Goal: Task Accomplishment & Management: Complete application form

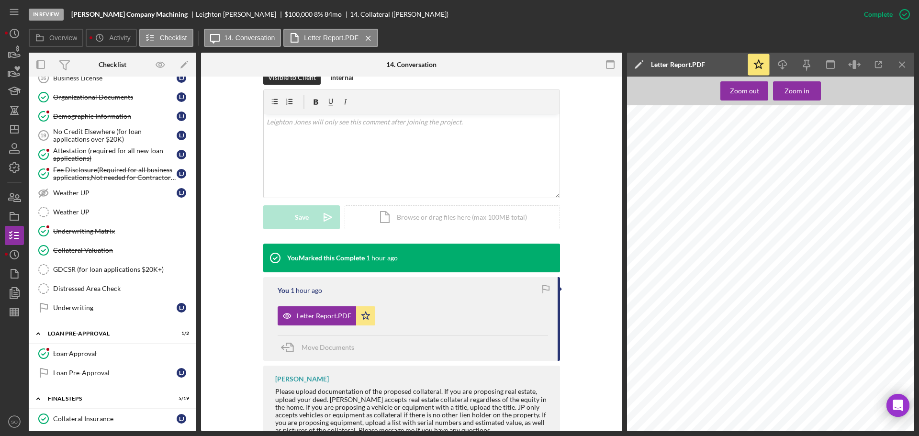
scroll to position [957, 0]
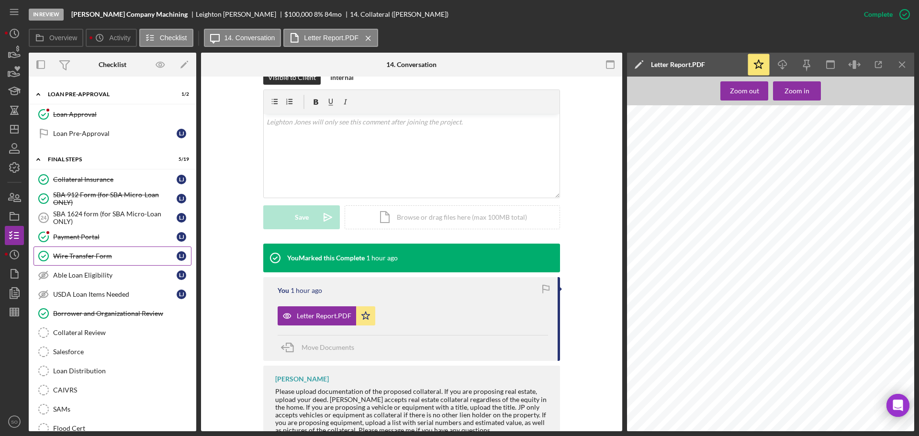
click at [136, 261] on link "Wire Transfer Form Wire Transfer Form L J" at bounding box center [113, 255] width 158 height 19
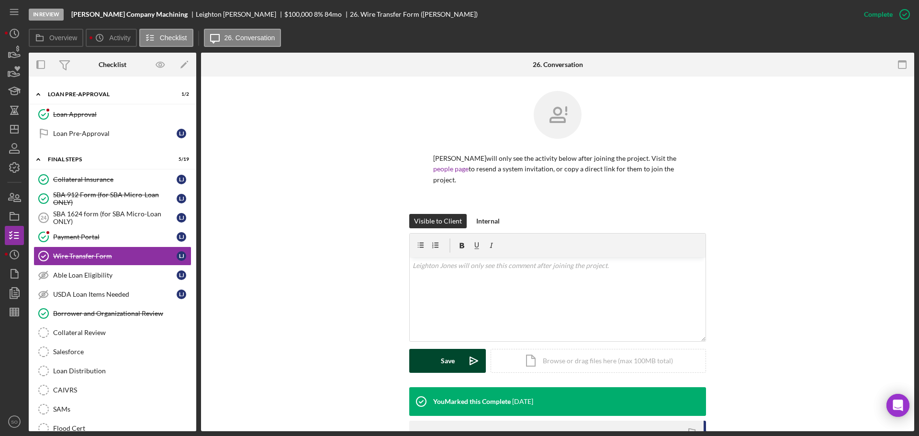
scroll to position [147, 0]
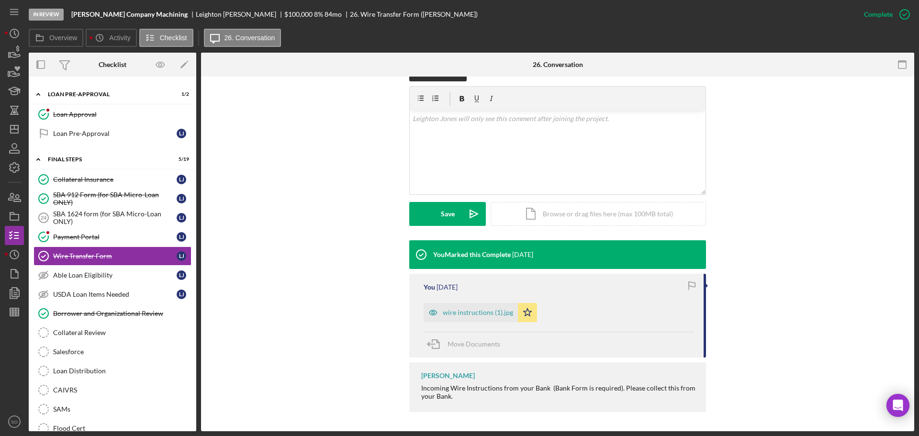
click at [485, 314] on div "wire instructions (1).jpg" at bounding box center [478, 313] width 70 height 8
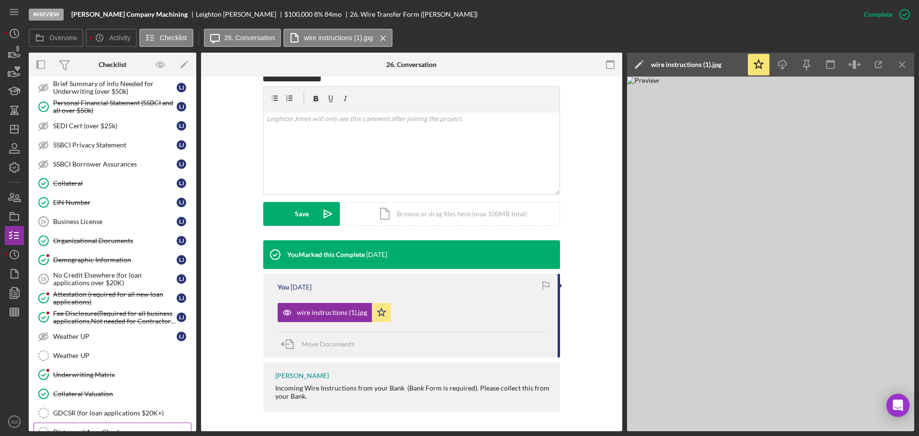
scroll to position [479, 0]
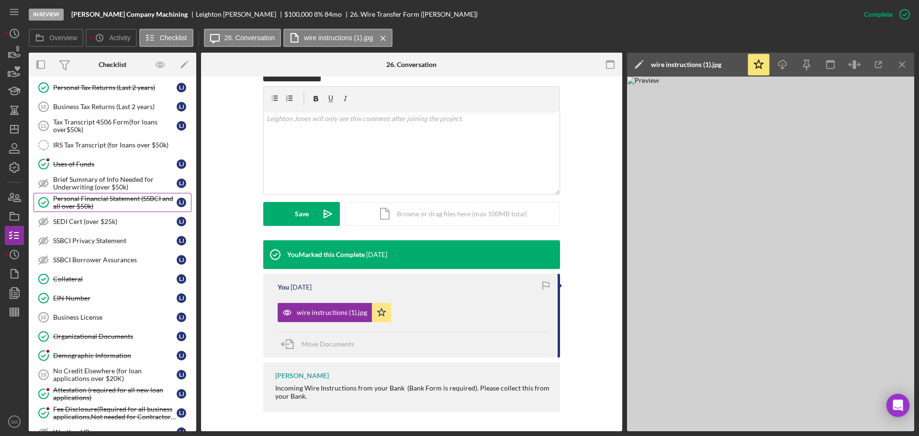
click at [108, 204] on div "Personal Financial Statement (SSBCI and all over $50k)" at bounding box center [114, 202] width 123 height 15
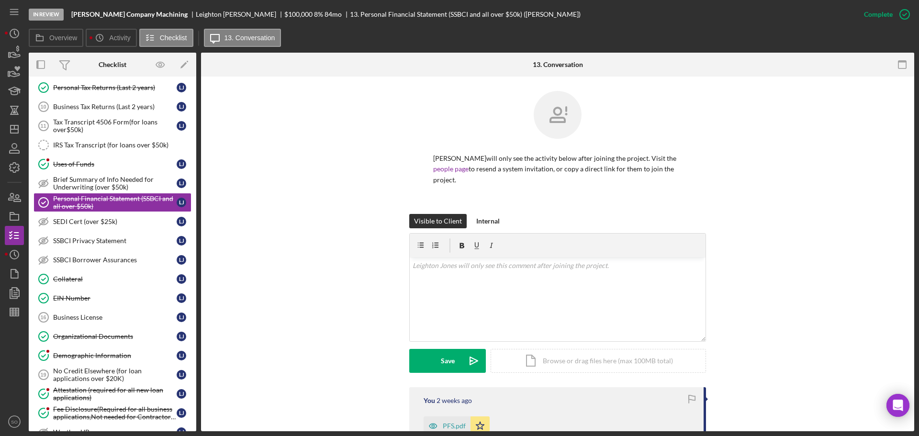
scroll to position [239, 0]
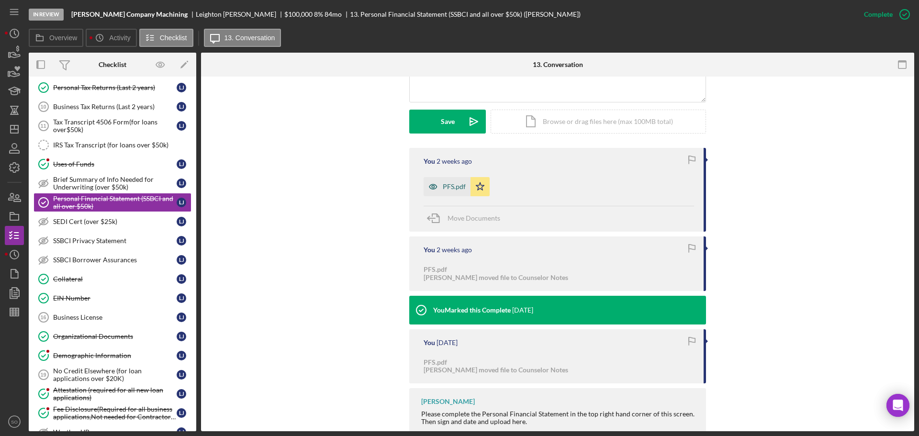
click at [448, 190] on div "PFS.pdf" at bounding box center [454, 187] width 23 height 8
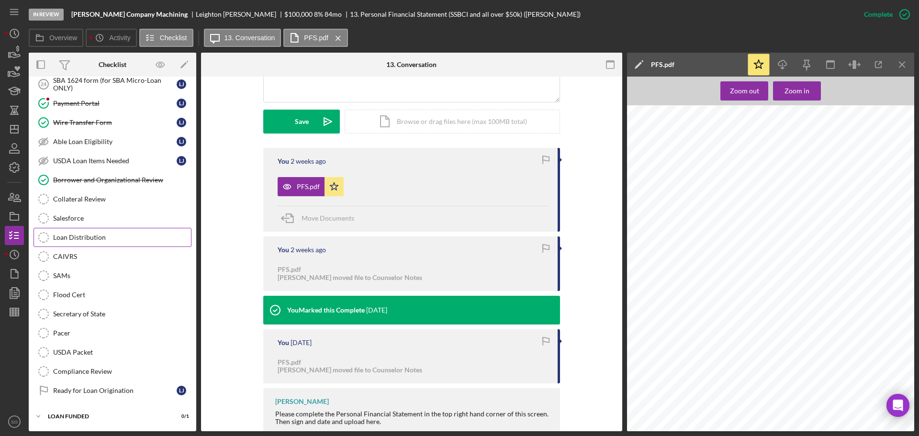
scroll to position [899, 0]
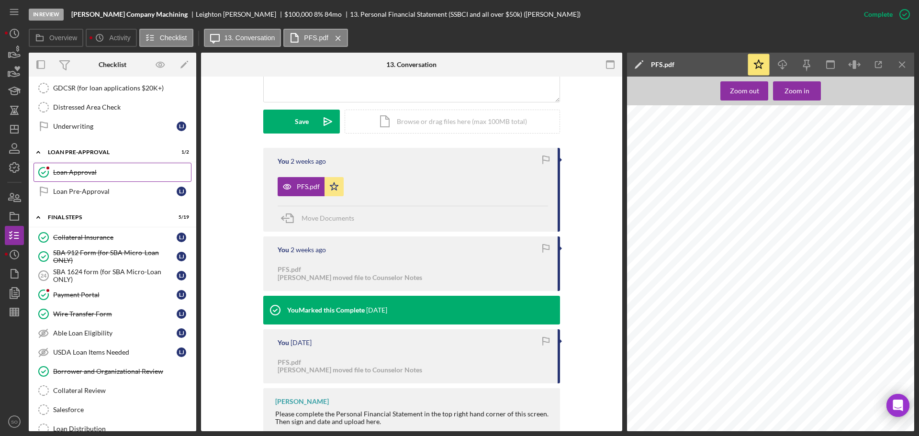
click at [93, 178] on link "Loan Approval Loan Approval" at bounding box center [113, 172] width 158 height 19
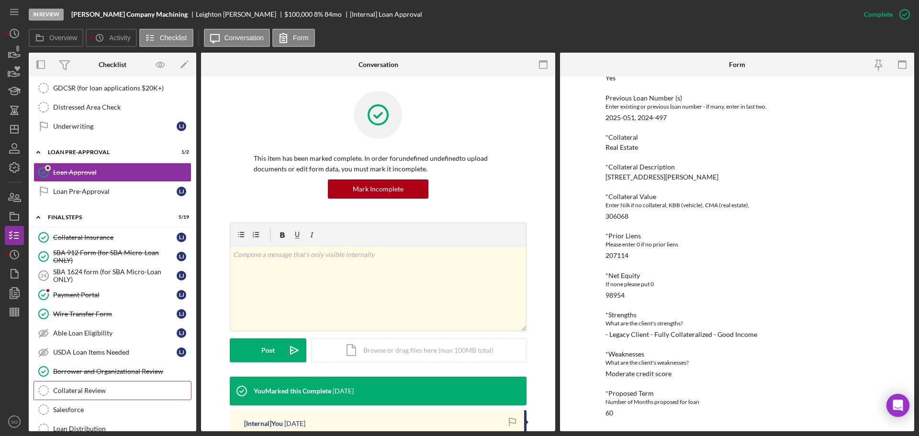
scroll to position [947, 0]
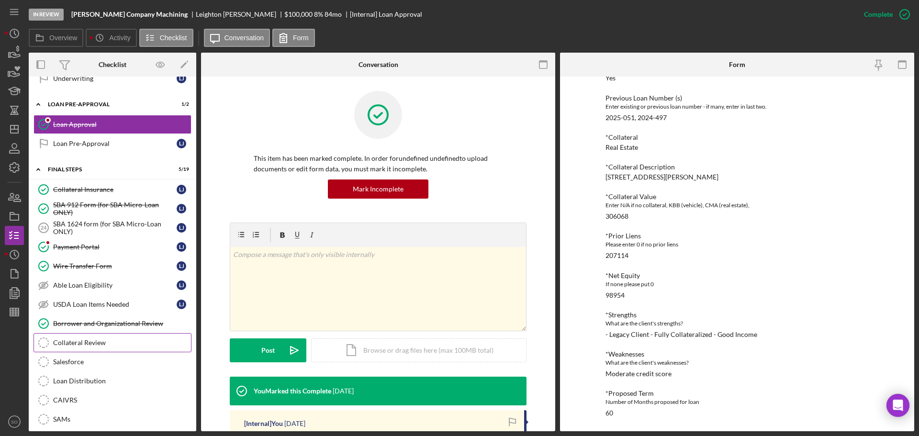
click at [86, 349] on link "Collateral Review Collateral Review" at bounding box center [113, 342] width 158 height 19
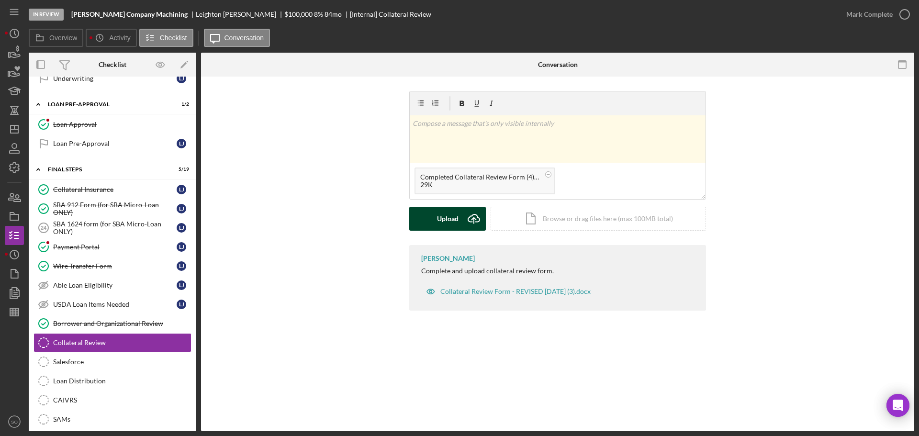
click at [434, 213] on button "Upload Icon/Upload" at bounding box center [447, 219] width 77 height 24
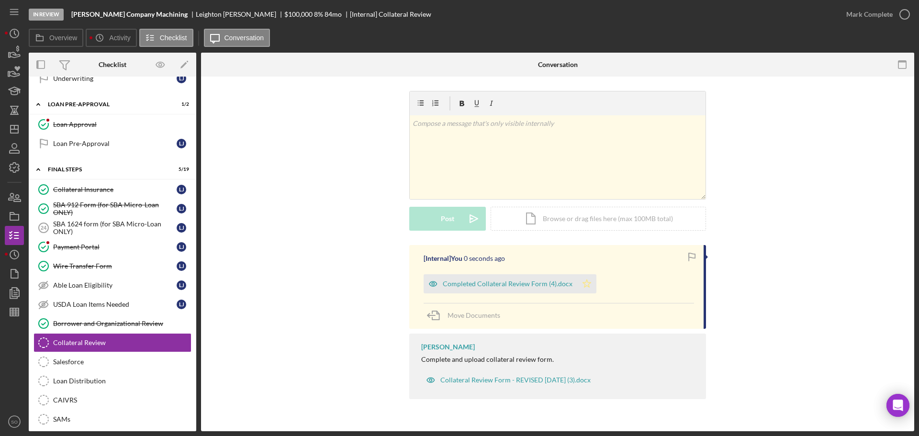
click at [584, 284] on icon "Icon/Star" at bounding box center [586, 283] width 19 height 19
click at [871, 19] on div "Mark Complete" at bounding box center [869, 14] width 46 height 19
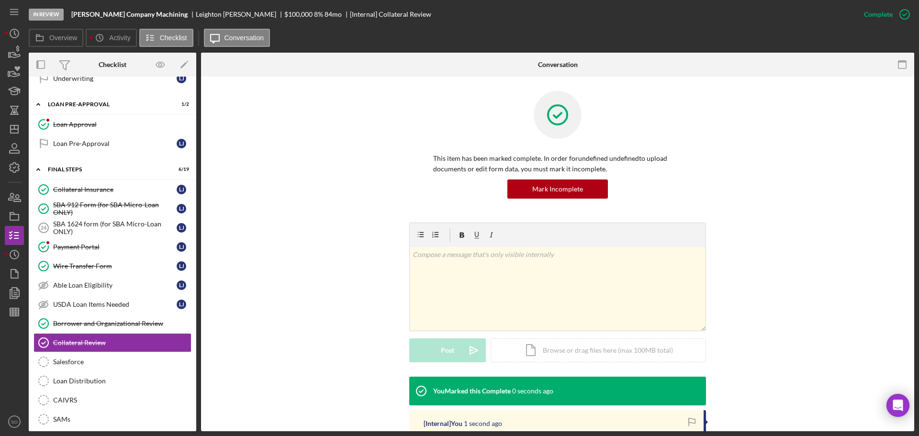
scroll to position [96, 0]
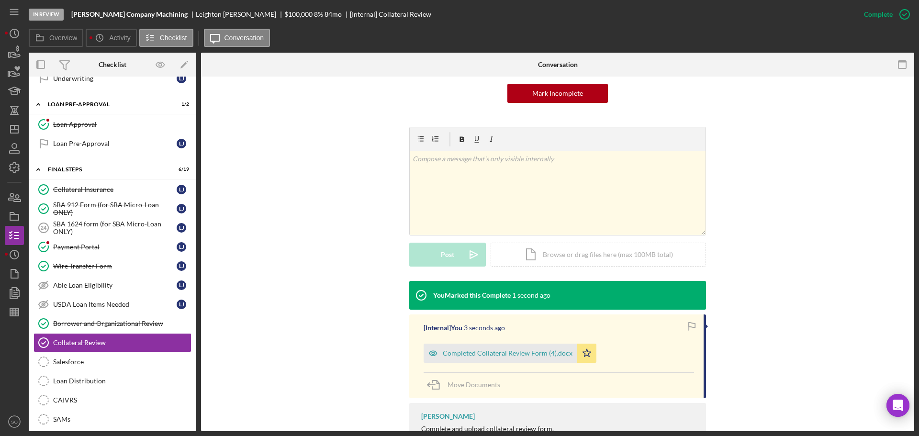
drag, startPoint x: 524, startPoint y: 350, endPoint x: 620, endPoint y: 351, distance: 96.2
click at [526, 351] on div "Completed Collateral Review Form (4).docx" at bounding box center [508, 353] width 130 height 8
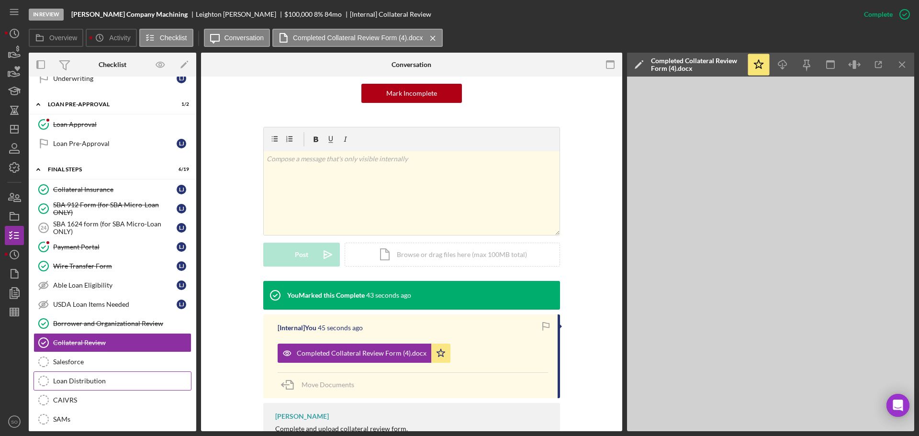
click at [99, 377] on div "Loan Distribution" at bounding box center [122, 381] width 138 height 8
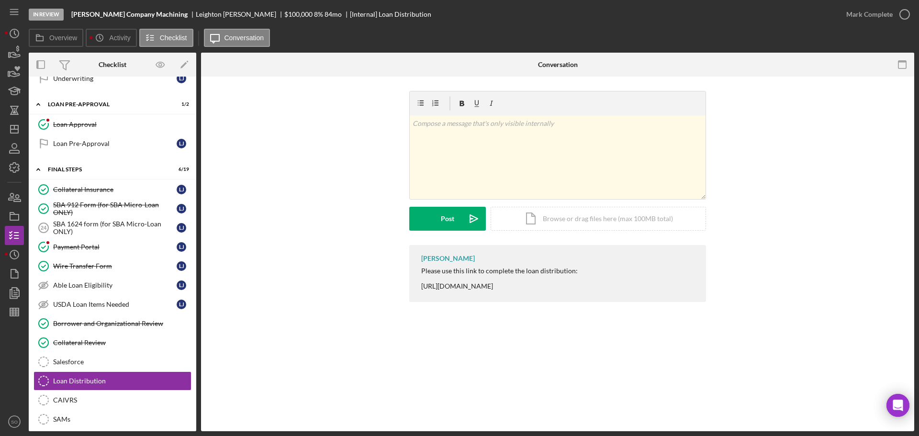
click at [487, 284] on div "Please use this link to complete the loan distribution: https://www.cognitoform…" at bounding box center [499, 278] width 157 height 23
click at [487, 285] on div "Please use this link to complete the loan distribution: https://www.cognitoform…" at bounding box center [499, 278] width 157 height 23
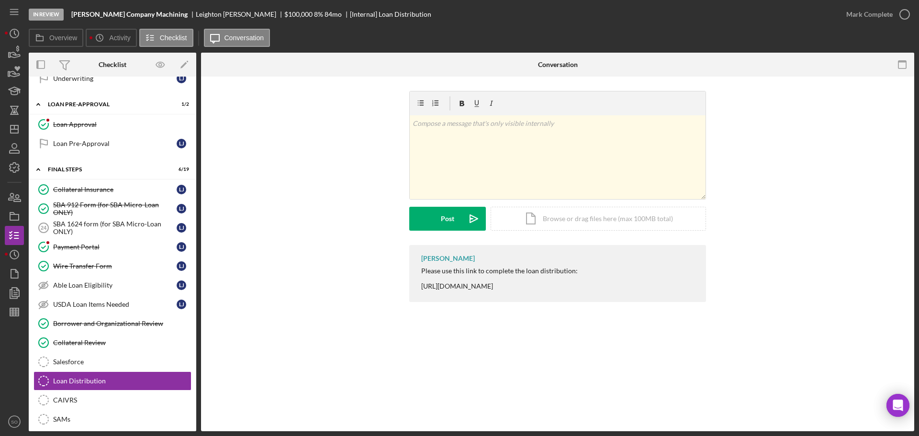
click at [487, 285] on div "Please use this link to complete the loan distribution: https://www.cognitoform…" at bounding box center [499, 278] width 157 height 23
click at [489, 287] on div "Please use this link to complete the loan distribution: https://www.cognitoform…" at bounding box center [499, 278] width 157 height 23
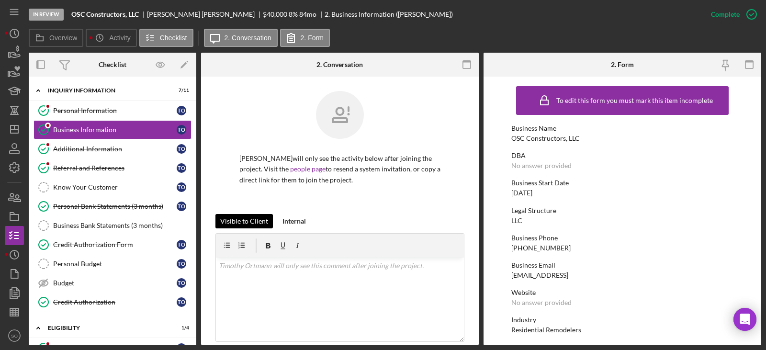
scroll to position [453, 0]
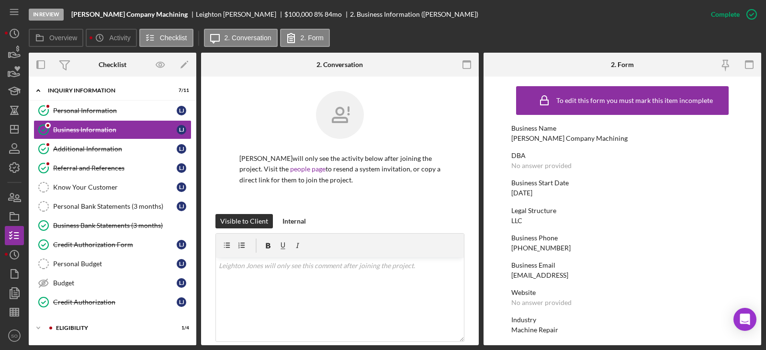
click at [532, 139] on div "Jones Company Machining" at bounding box center [569, 138] width 116 height 8
copy div "Jones Company Machining"
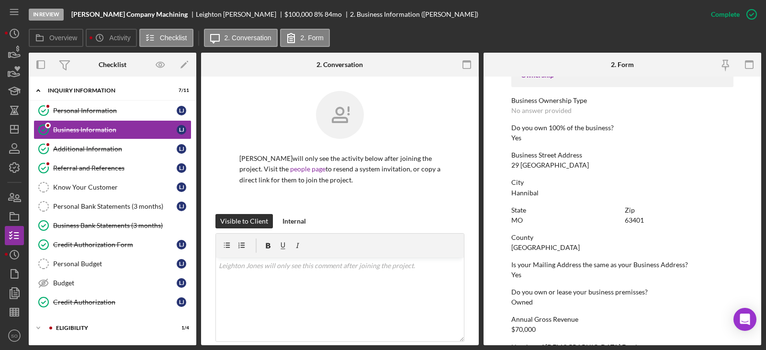
click at [527, 166] on div "29 Lake Apollo" at bounding box center [550, 165] width 78 height 8
copy div "29 Lake Apollo"
click at [529, 194] on div "Hannibal" at bounding box center [524, 193] width 27 height 8
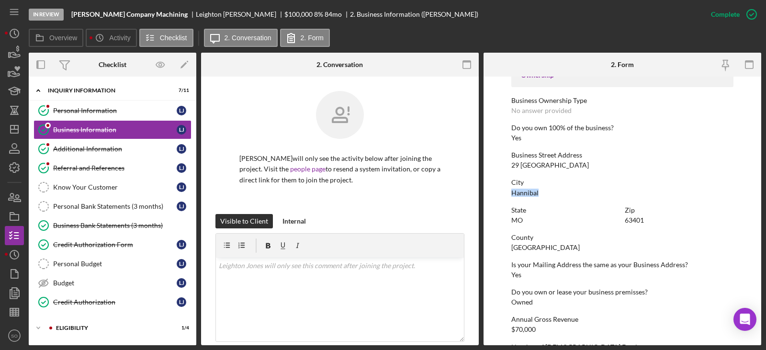
click at [530, 195] on div "Hannibal" at bounding box center [524, 193] width 27 height 8
copy div "Hannibal"
click at [634, 220] on div "63401" at bounding box center [634, 220] width 19 height 8
copy div "63401"
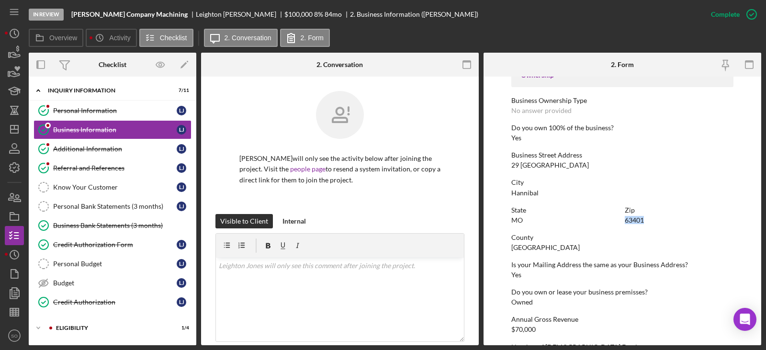
click at [538, 245] on div "Marion County" at bounding box center [545, 248] width 68 height 8
click at [540, 244] on div "Marion County" at bounding box center [545, 248] width 68 height 8
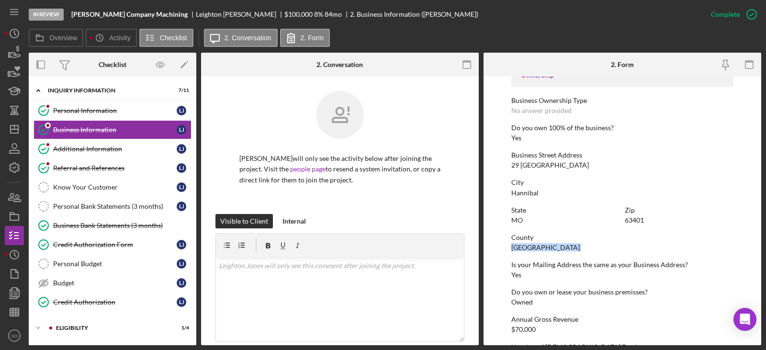
click at [540, 244] on div "Marion County" at bounding box center [545, 248] width 68 height 8
copy div "Marion County"
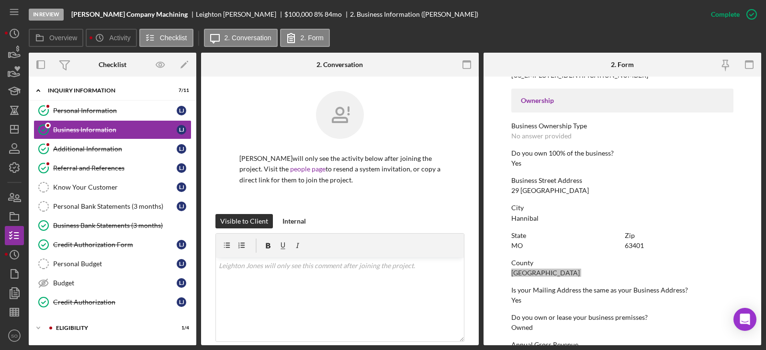
scroll to position [118, 0]
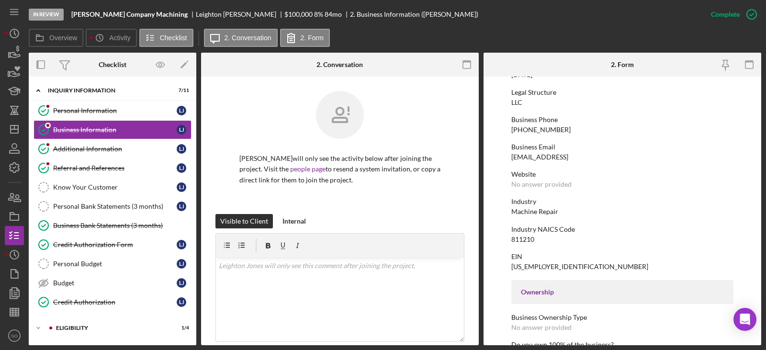
click at [545, 214] on div "Machine Repair" at bounding box center [534, 212] width 47 height 8
copy div "Machine Repair"
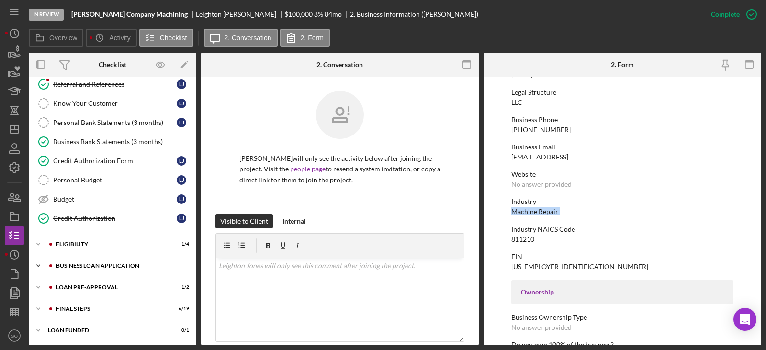
drag, startPoint x: 93, startPoint y: 267, endPoint x: 115, endPoint y: 273, distance: 22.4
click at [93, 267] on div "BUSINESS LOAN APPLICATION" at bounding box center [120, 266] width 128 height 6
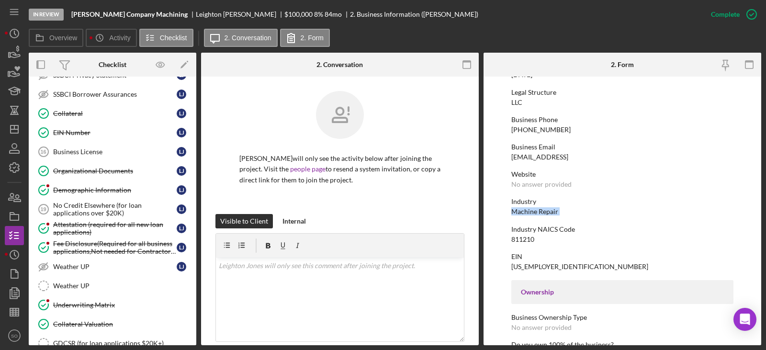
scroll to position [683, 0]
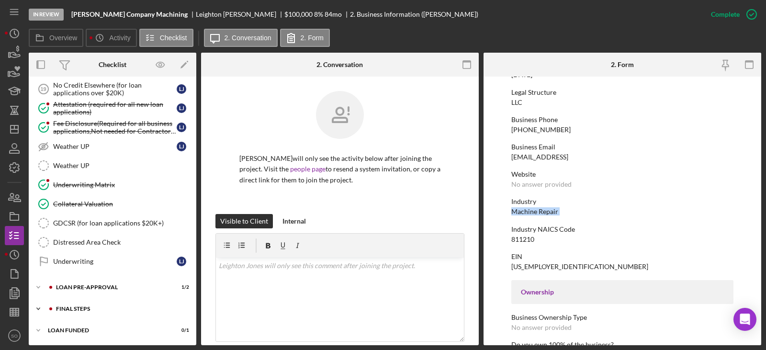
click at [99, 304] on div "Icon/Expander FINAL STEPS 6 / 19" at bounding box center [113, 308] width 168 height 19
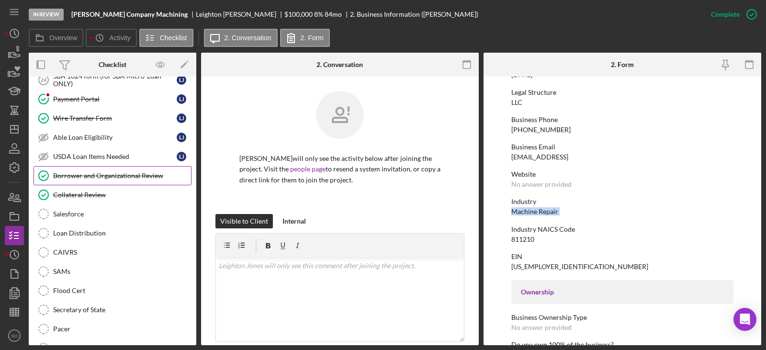
scroll to position [874, 0]
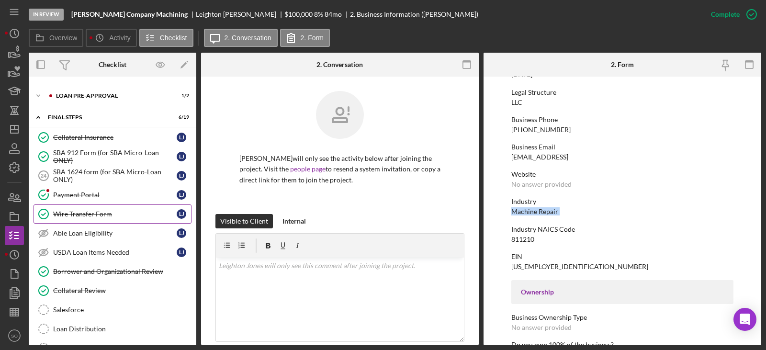
drag, startPoint x: 101, startPoint y: 213, endPoint x: 246, endPoint y: 258, distance: 152.1
click at [101, 216] on div "Wire Transfer Form" at bounding box center [114, 214] width 123 height 8
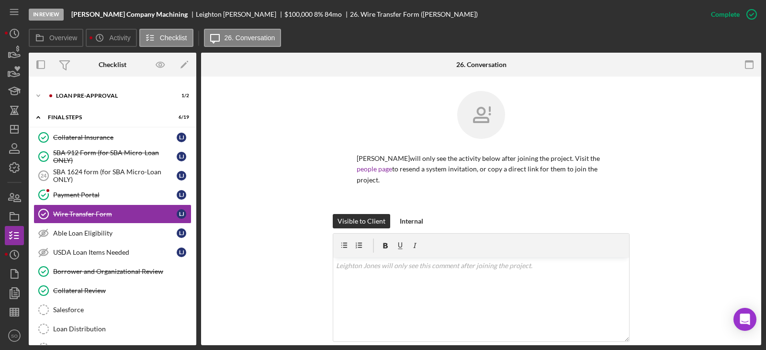
scroll to position [144, 0]
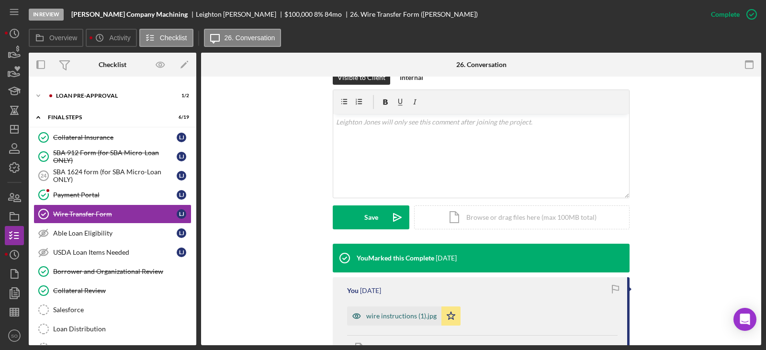
click at [412, 315] on div "wire instructions (1).jpg" at bounding box center [401, 316] width 70 height 8
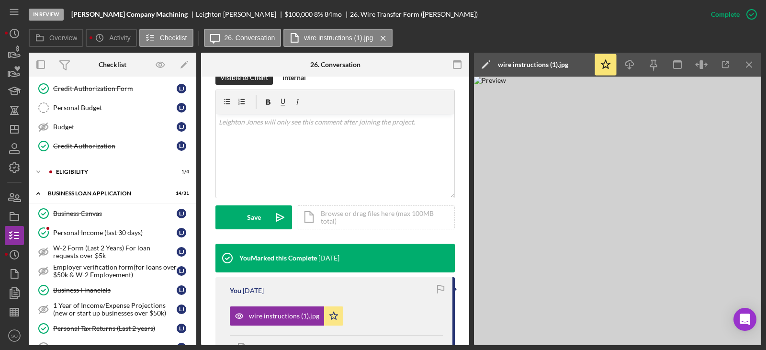
scroll to position [0, 0]
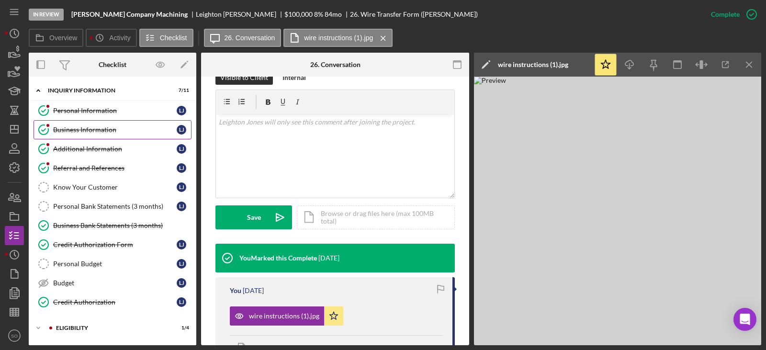
click at [101, 134] on link "Business Information Business Information L J" at bounding box center [113, 129] width 158 height 19
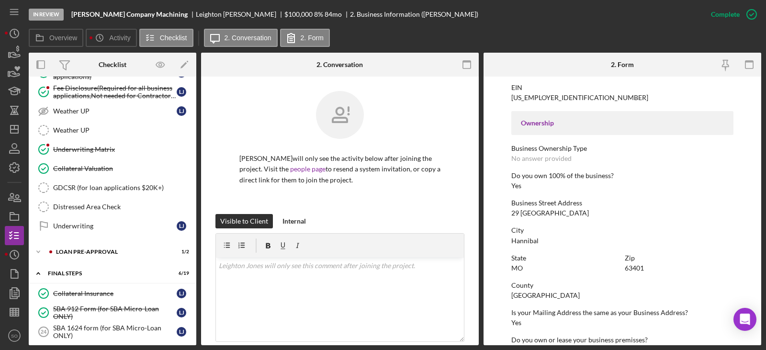
scroll to position [766, 0]
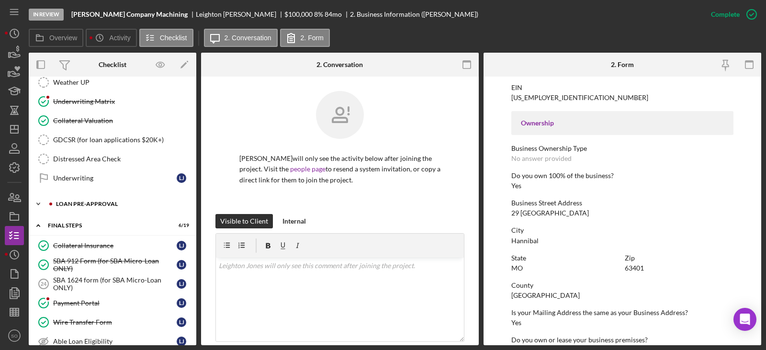
click at [115, 200] on div "Icon/Expander LOAN PRE-APPROVAL 1 / 2" at bounding box center [113, 203] width 168 height 19
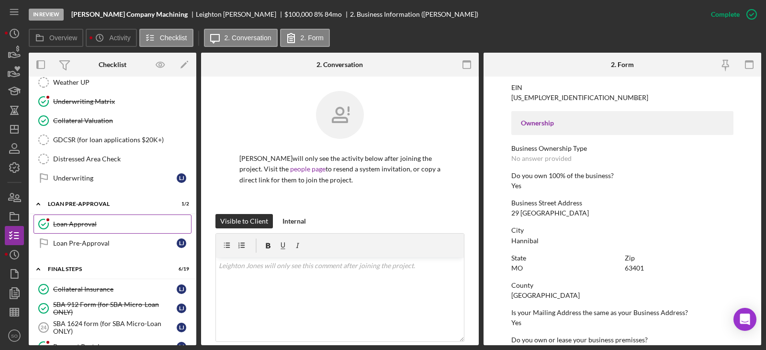
click at [98, 222] on div "Loan Approval" at bounding box center [122, 224] width 138 height 8
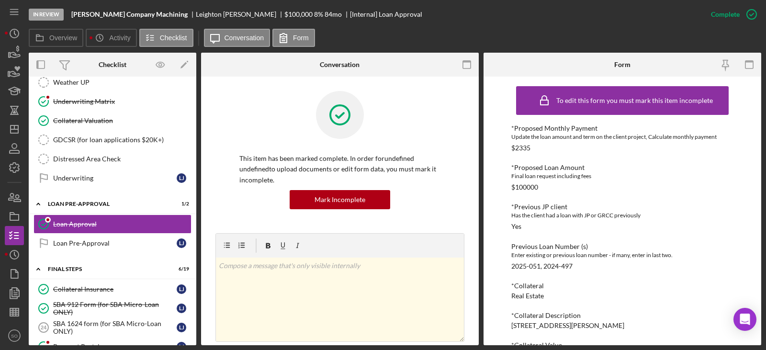
scroll to position [191, 0]
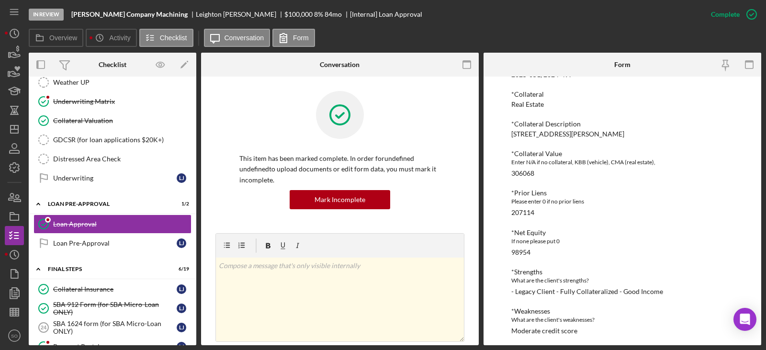
click at [527, 172] on div "306068" at bounding box center [522, 173] width 23 height 8
copy div "306068"
click at [525, 211] on div "207114" at bounding box center [522, 213] width 23 height 8
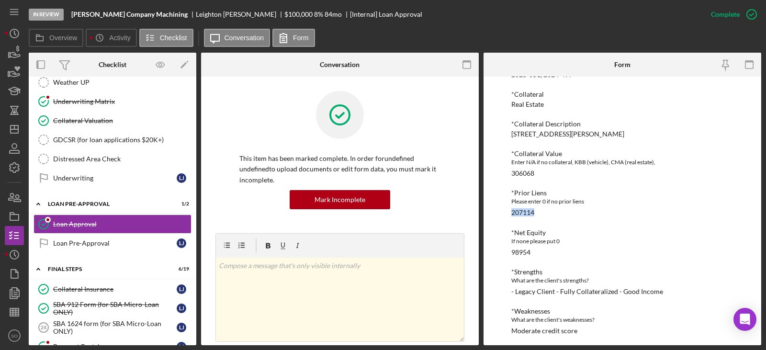
copy div "207114"
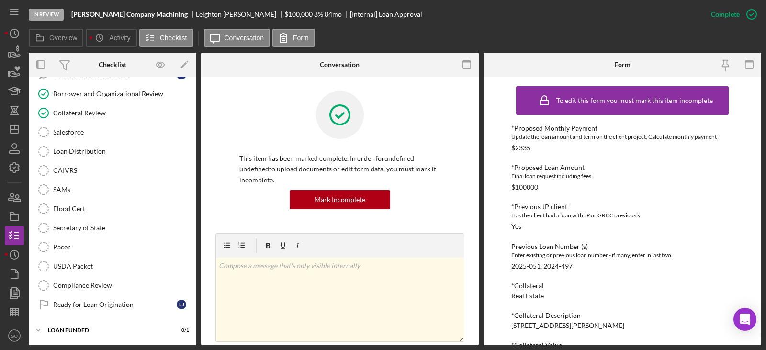
scroll to position [999, 0]
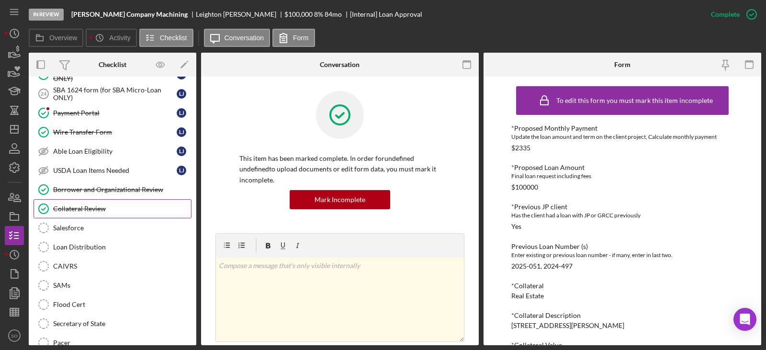
click at [108, 207] on div "Collateral Review" at bounding box center [122, 209] width 138 height 8
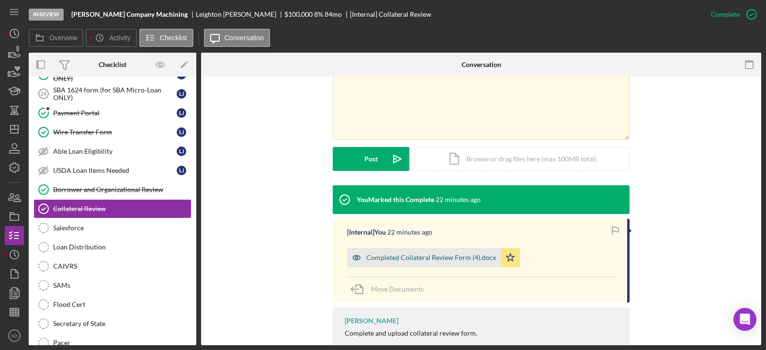
click at [421, 258] on div "Completed Collateral Review Form (4).docx" at bounding box center [431, 258] width 130 height 8
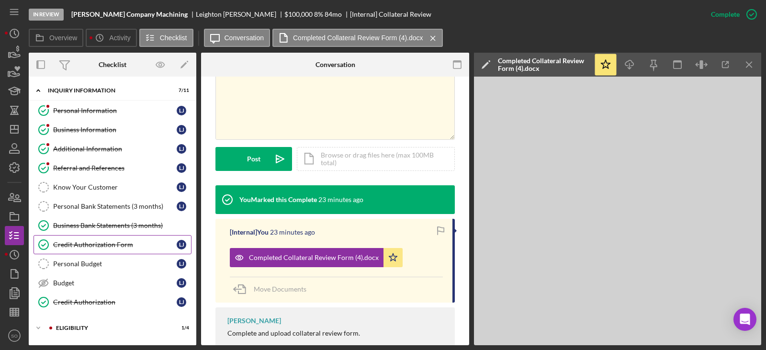
drag, startPoint x: 136, startPoint y: 246, endPoint x: 146, endPoint y: 248, distance: 9.8
click at [136, 246] on div "Credit Authorization Form" at bounding box center [114, 245] width 123 height 8
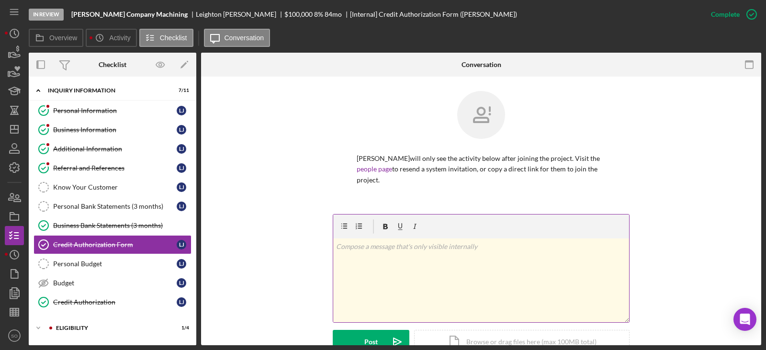
scroll to position [268, 0]
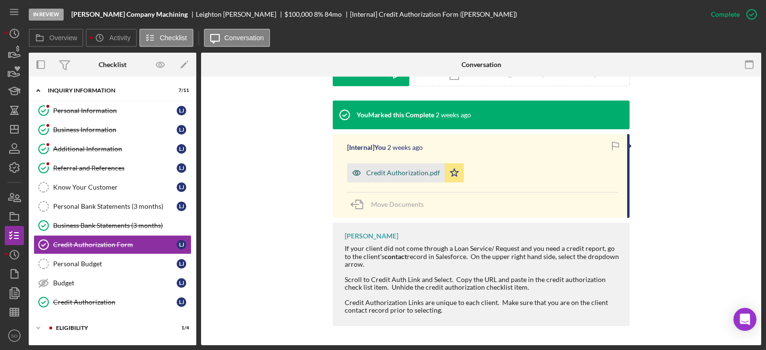
click at [400, 177] on div "Credit Authorization.pdf" at bounding box center [403, 173] width 74 height 8
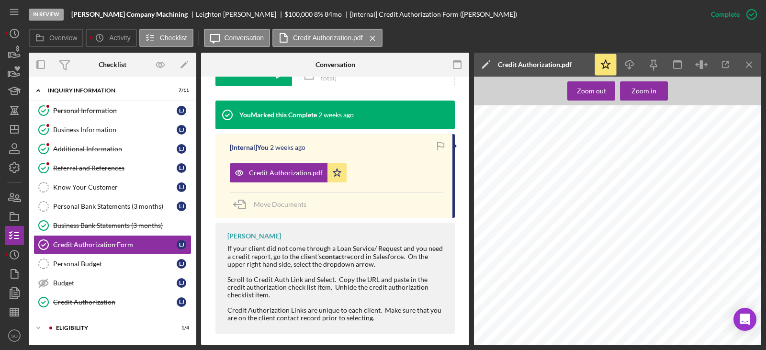
click at [552, 271] on span "leightonjones21@gmail.com" at bounding box center [563, 271] width 73 height 4
copy span "leightonjones21@gmail.com"
